Goal: Register for event/course

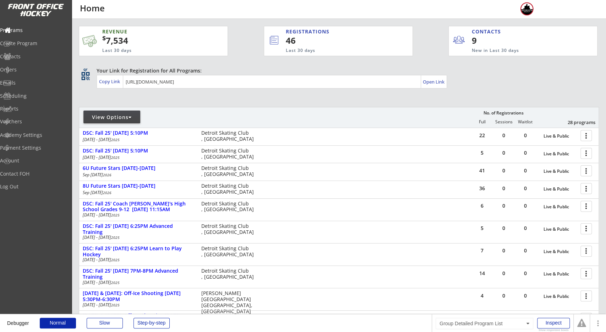
click at [200, 108] on div "View Options No. of Registrations Full Sessions Waitlist 28 programs" at bounding box center [339, 117] width 520 height 21
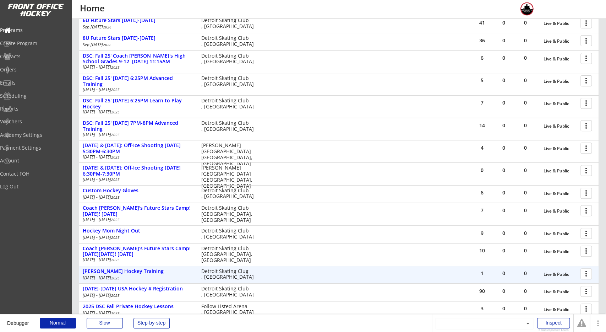
scroll to position [222, 0]
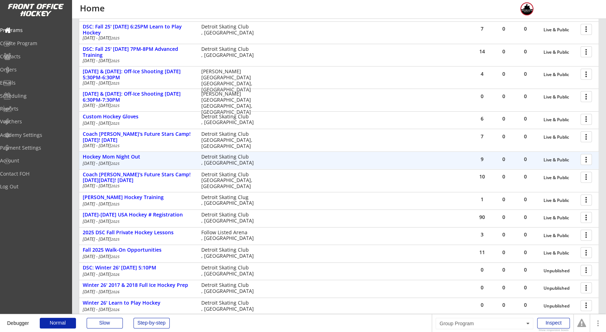
click at [211, 159] on div "Detroit Skating Club , [GEOGRAPHIC_DATA]" at bounding box center [229, 160] width 56 height 12
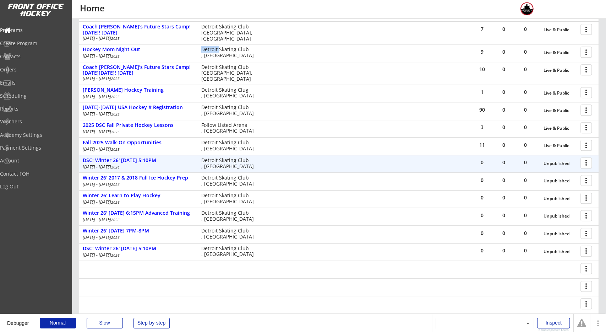
scroll to position [332, 0]
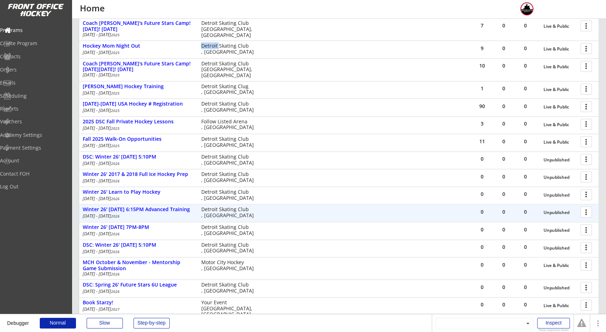
click at [200, 207] on div "Winter 26' [DATE] 6:15PM Advanced Training [DATE] - [DATE] Detroit Skating Club…" at bounding box center [171, 212] width 184 height 13
click at [208, 208] on div "Detroit Skating Club , [GEOGRAPHIC_DATA]" at bounding box center [229, 212] width 56 height 12
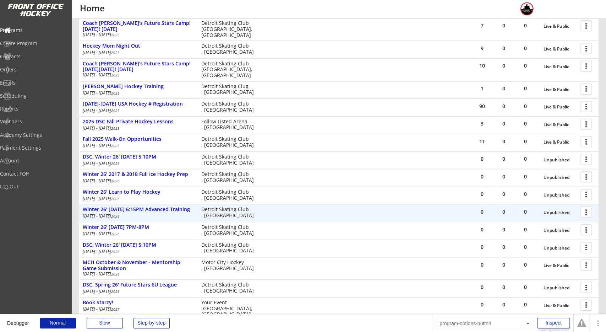
drag, startPoint x: 590, startPoint y: 212, endPoint x: 586, endPoint y: 216, distance: 5.3
click at [590, 212] on div at bounding box center [587, 211] width 12 height 12
